Goal: Task Accomplishment & Management: Manage account settings

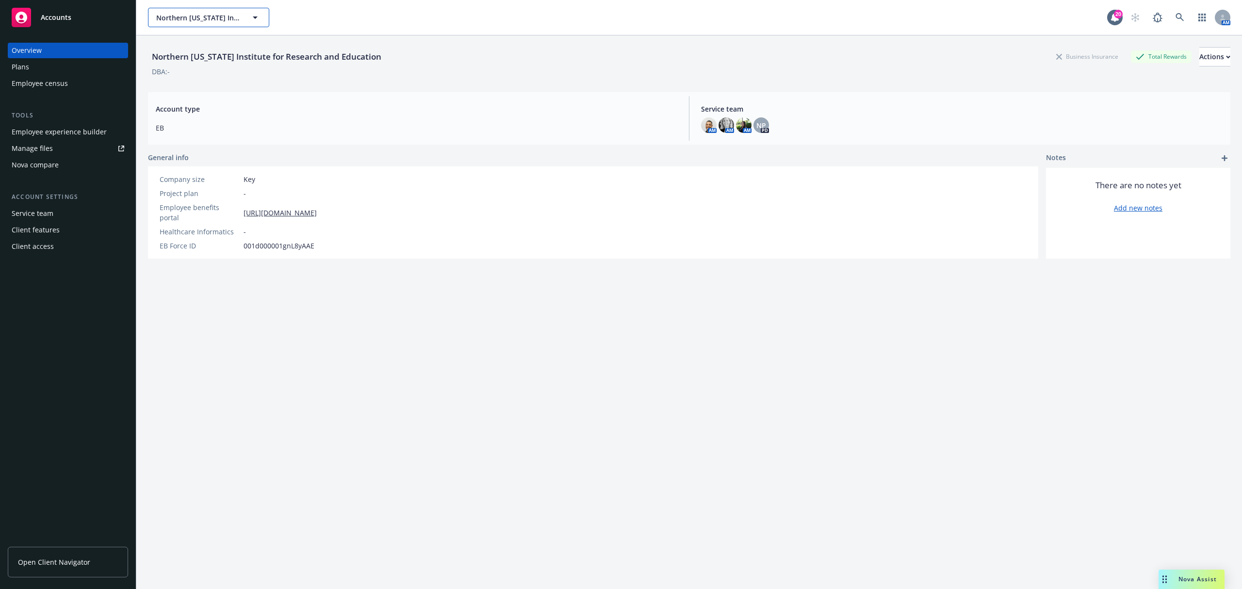
click at [230, 19] on span "Northern [US_STATE] Institute for Research and Education" at bounding box center [198, 18] width 84 height 10
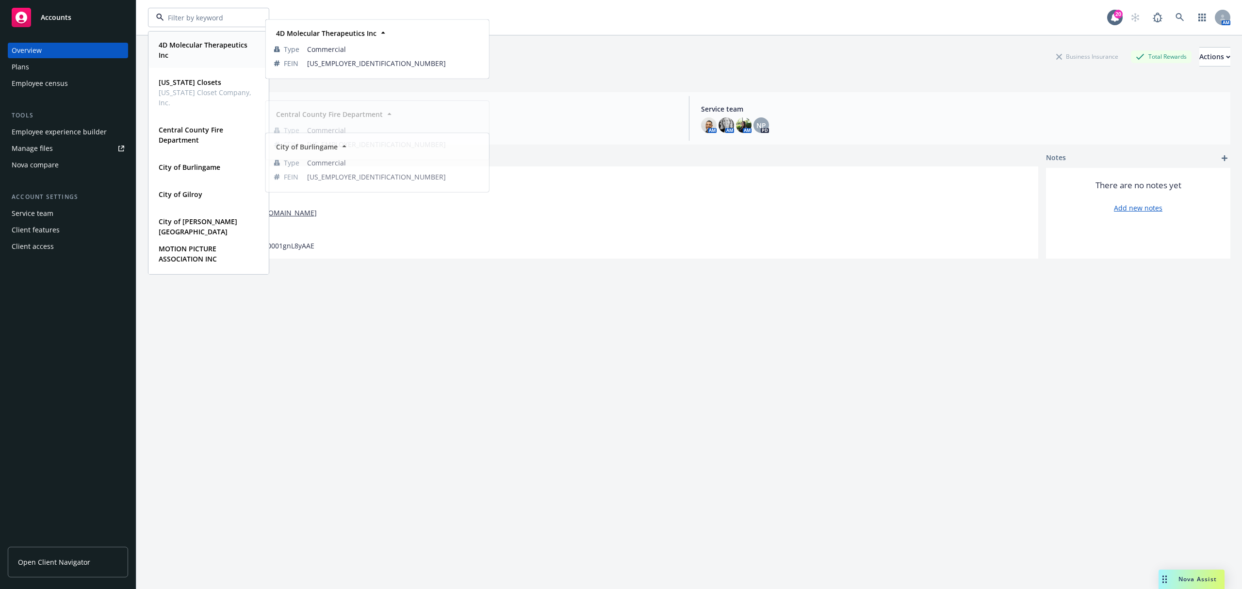
click at [197, 46] on strong "4D Molecular Therapeutics Inc" at bounding box center [203, 49] width 89 height 19
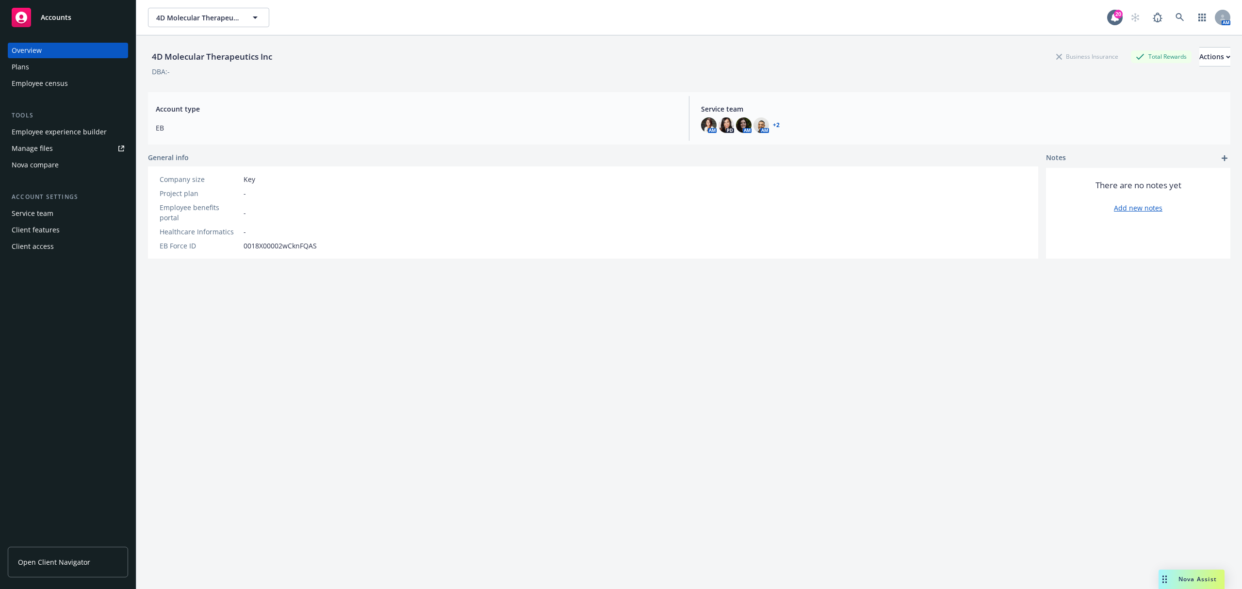
click at [54, 151] on link "Manage files" at bounding box center [68, 149] width 120 height 16
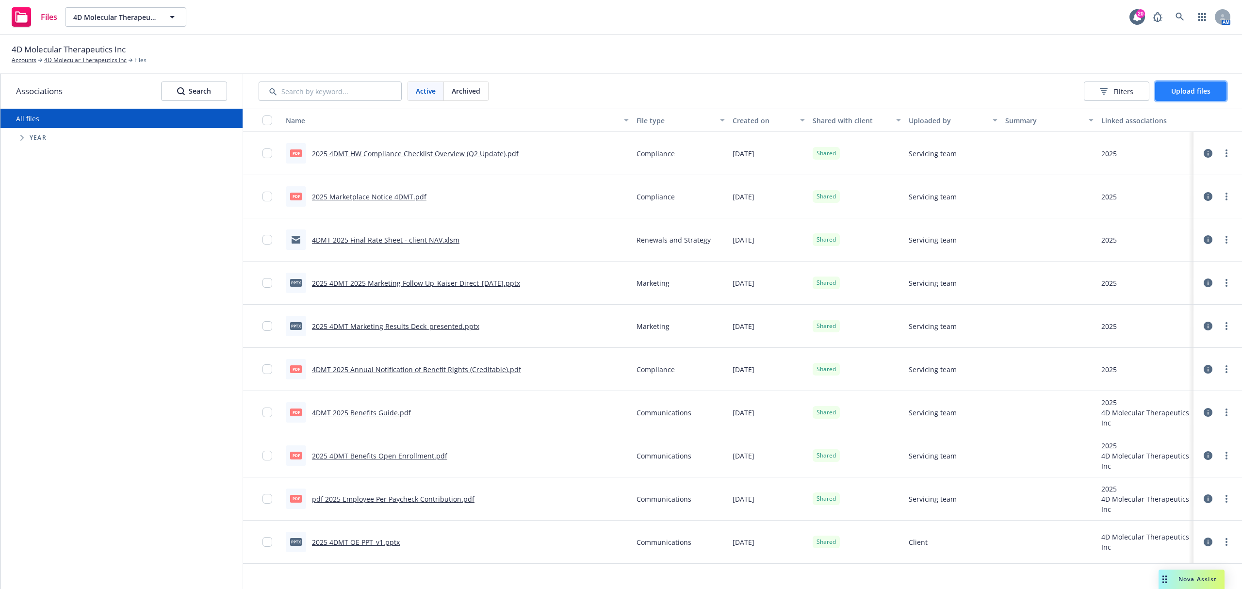
click at [1172, 87] on button "Upload files" at bounding box center [1190, 91] width 71 height 19
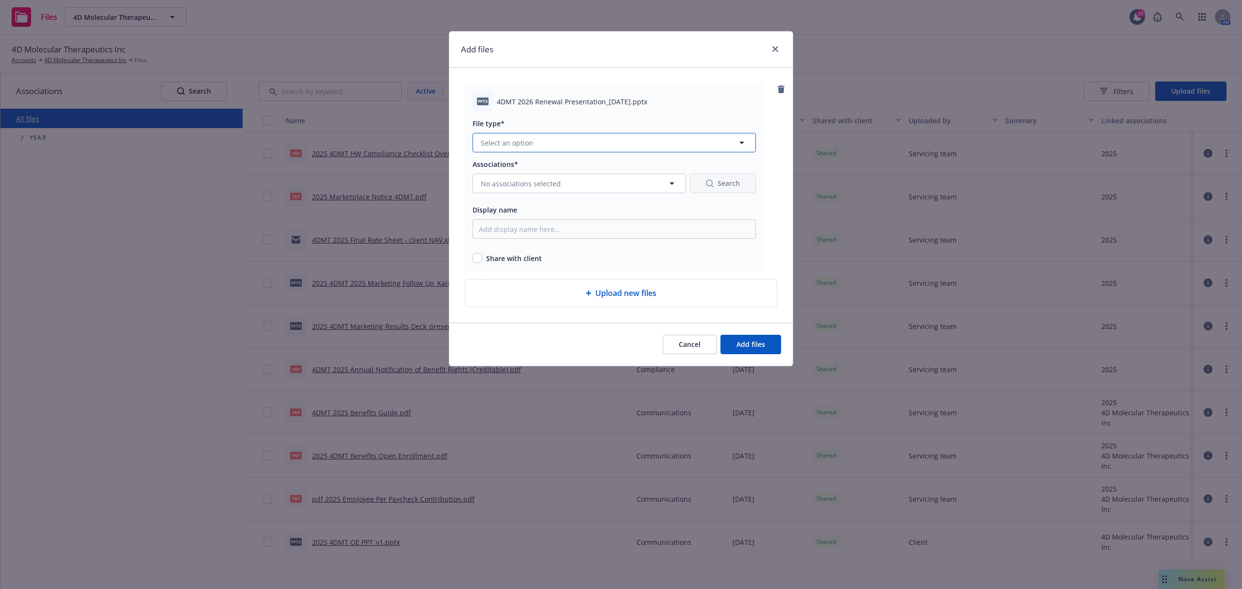
click at [582, 138] on button "Select an option" at bounding box center [614, 142] width 283 height 19
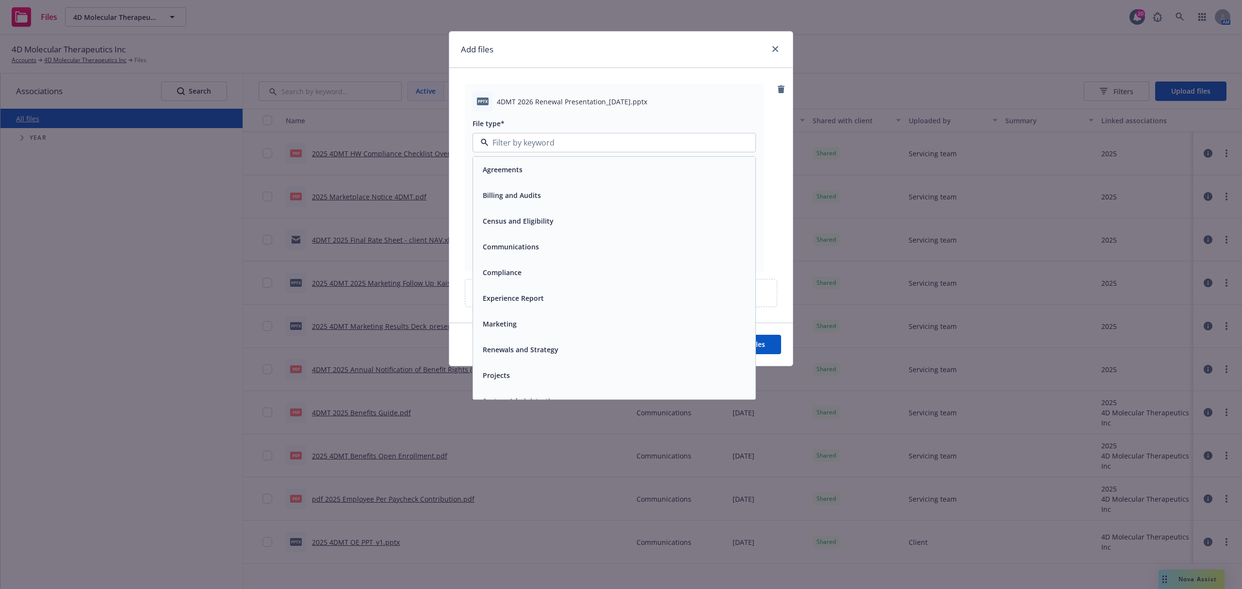
click at [538, 352] on span "Renewals and Strategy" at bounding box center [521, 350] width 76 height 10
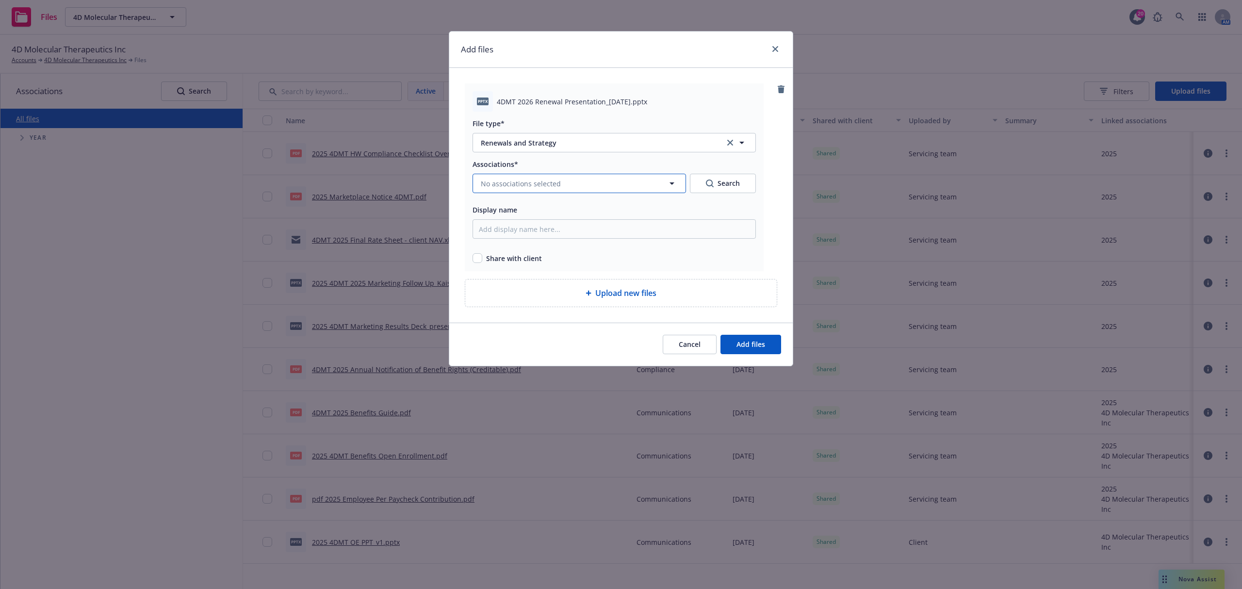
click at [528, 181] on span "No associations selected" at bounding box center [521, 184] width 80 height 10
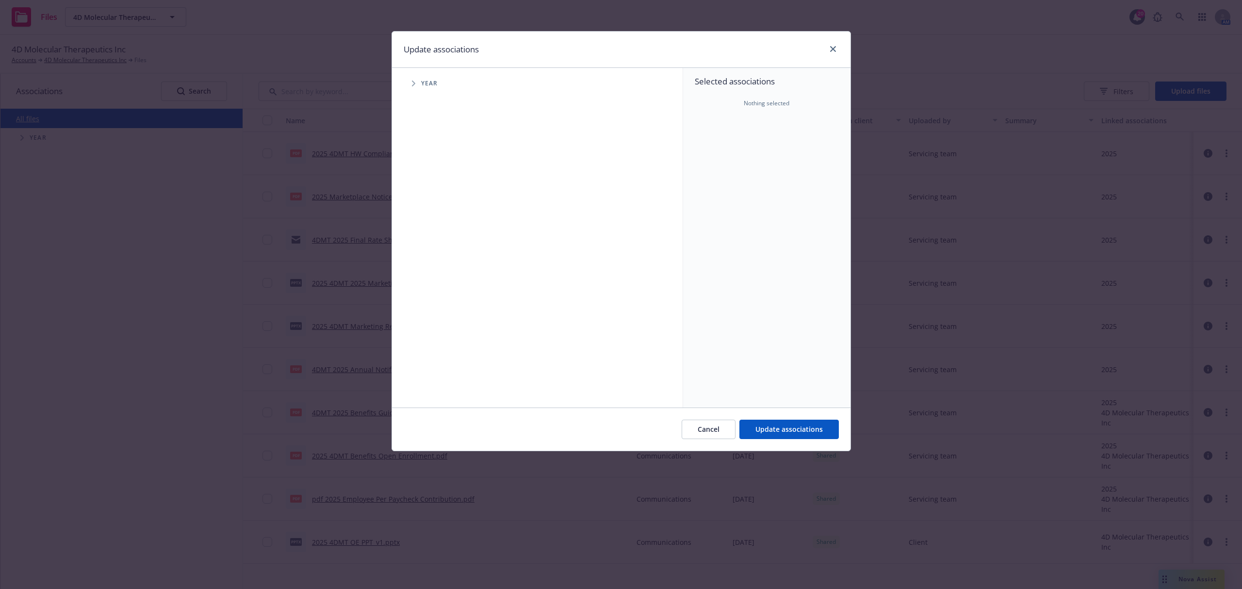
click at [416, 79] on span "Tree Example" at bounding box center [414, 84] width 16 height 16
click at [435, 242] on input "Tree Example" at bounding box center [438, 239] width 10 height 10
checkbox input "true"
click at [439, 220] on input "Tree Example" at bounding box center [438, 217] width 10 height 10
checkbox input "true"
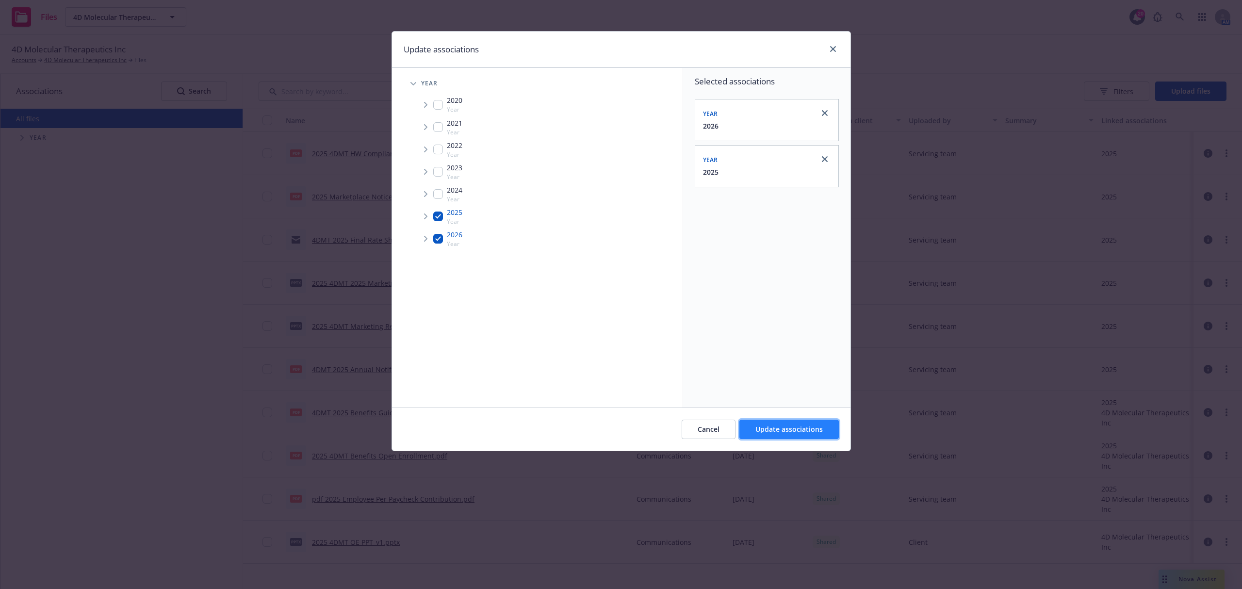
click at [783, 437] on button "Update associations" at bounding box center [789, 429] width 99 height 19
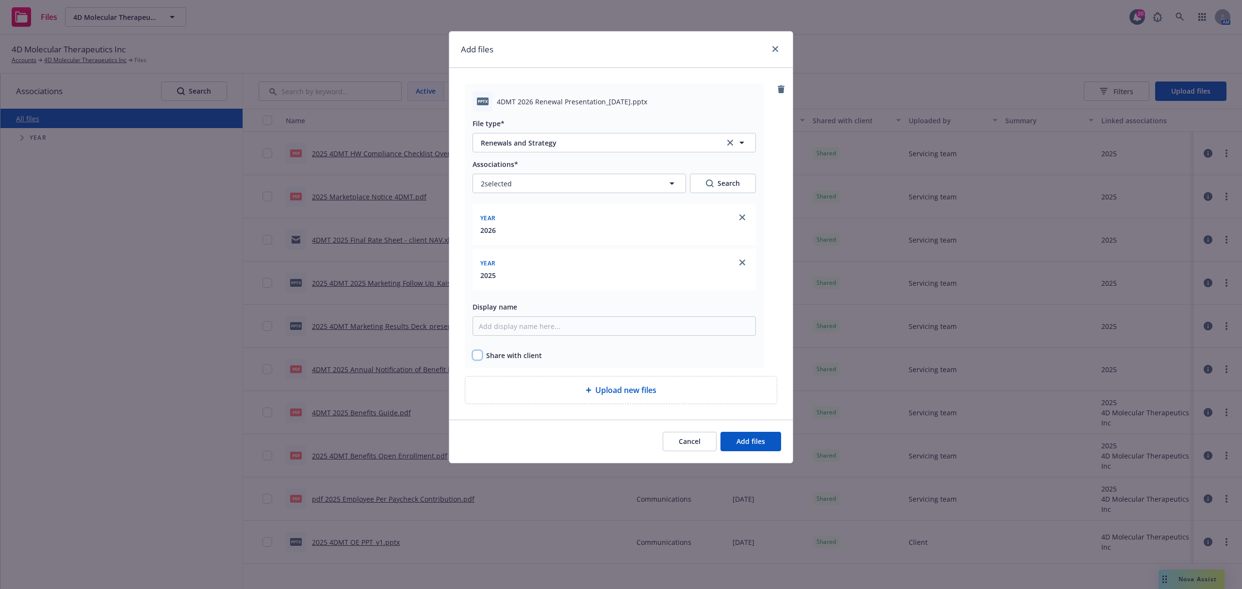
click at [477, 355] on input "checkbox" at bounding box center [478, 355] width 10 height 10
checkbox input "true"
click at [763, 442] on span "Add files" at bounding box center [751, 441] width 29 height 9
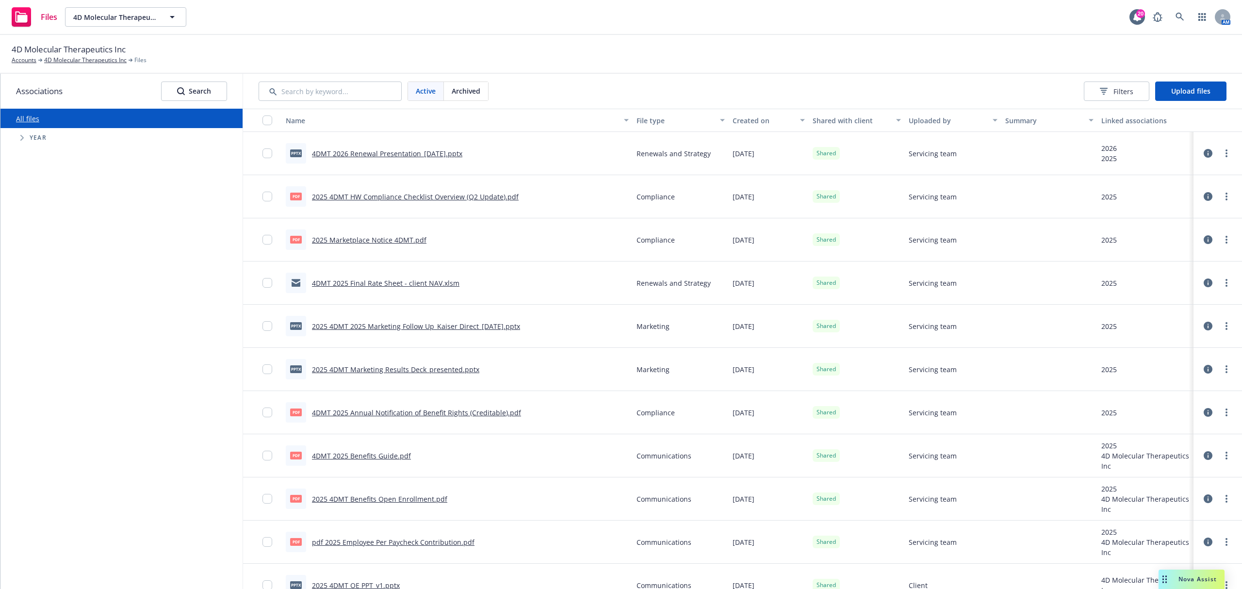
click at [637, 66] on div "4D Molecular Therapeutics Inc Accounts 4D Molecular Therapeutics Inc Files" at bounding box center [621, 54] width 1242 height 39
click at [1221, 154] on link "more" at bounding box center [1227, 154] width 12 height 12
click at [826, 74] on div "Active Archived Filters Upload files" at bounding box center [742, 91] width 999 height 35
